Goal: Transaction & Acquisition: Subscribe to service/newsletter

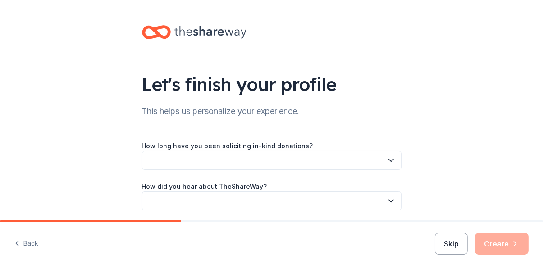
click at [447, 241] on button "Skip" at bounding box center [451, 244] width 33 height 22
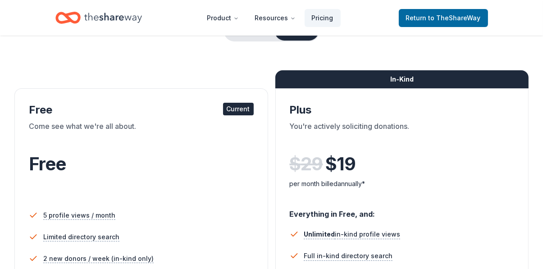
scroll to position [131, 0]
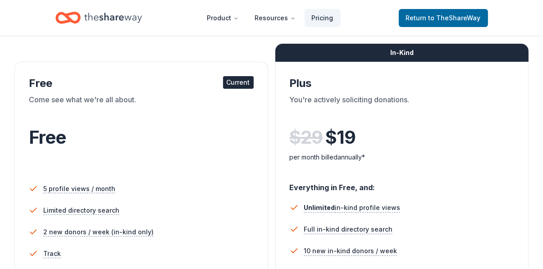
click at [239, 86] on div "Current" at bounding box center [238, 82] width 31 height 13
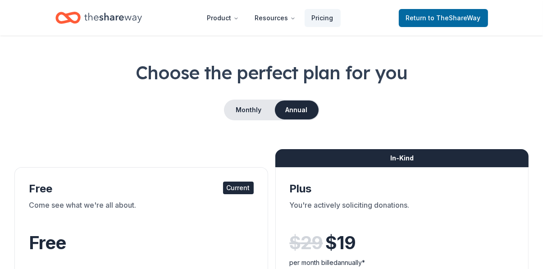
scroll to position [53, 0]
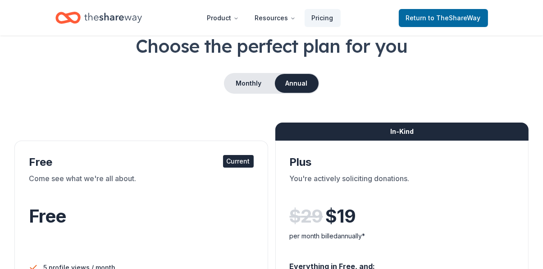
click at [240, 163] on div "Current" at bounding box center [238, 161] width 31 height 13
click at [42, 167] on div "Free Current" at bounding box center [141, 162] width 225 height 14
click at [445, 18] on span "to TheShareWay" at bounding box center [454, 18] width 52 height 8
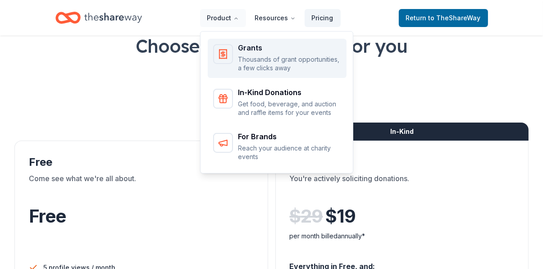
click at [228, 57] on icon "Main" at bounding box center [222, 54] width 11 height 11
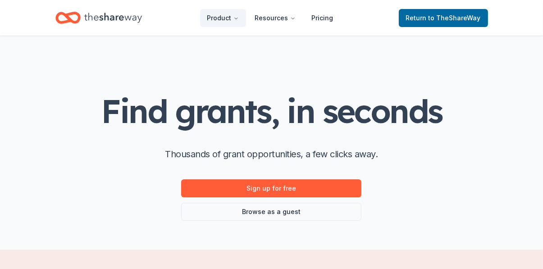
scroll to position [26, 0]
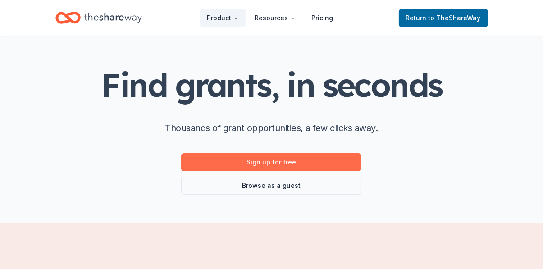
click at [265, 162] on link "Sign up for free" at bounding box center [271, 162] width 180 height 18
